Goal: Information Seeking & Learning: Learn about a topic

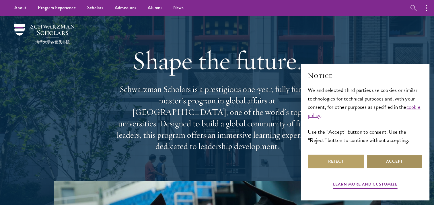
click at [391, 166] on button "Accept" at bounding box center [394, 162] width 56 height 14
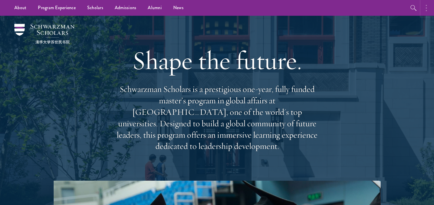
click at [424, 7] on button "button" at bounding box center [427, 8] width 13 height 16
click at [306, 7] on ul "About Overview Leadership Donors Program Experience Overview Curriculum Student…" at bounding box center [176, 8] width 335 height 16
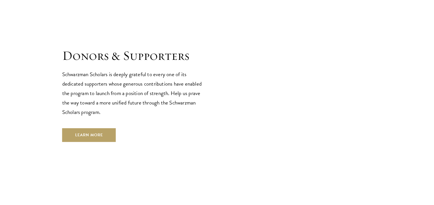
scroll to position [1712, 0]
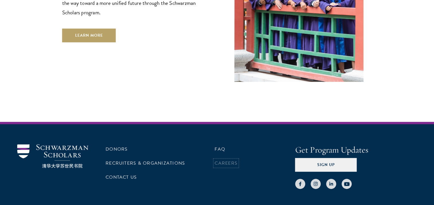
click at [232, 160] on link "Careers" at bounding box center [225, 163] width 23 height 7
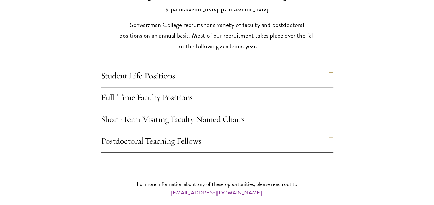
scroll to position [470, 0]
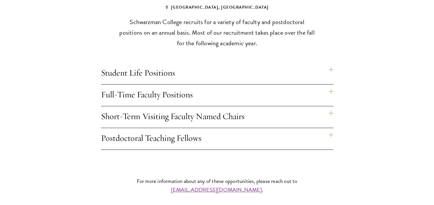
click at [251, 128] on h4 "Postdoctoral Teaching Fellows" at bounding box center [217, 138] width 232 height 21
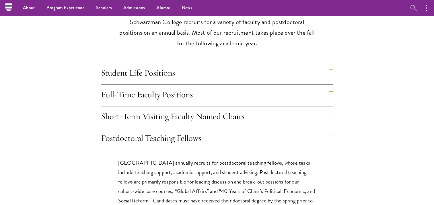
click at [252, 85] on h4 "Full-Time Faculty Positions" at bounding box center [217, 95] width 232 height 21
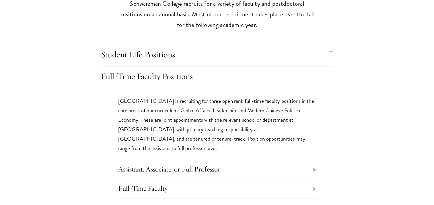
scroll to position [509, 0]
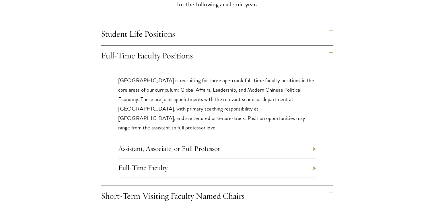
click at [302, 140] on li "Assistant, Associate, or Full Professor" at bounding box center [217, 149] width 198 height 19
click at [218, 144] on link "Assistant, Associate, or Full Professor" at bounding box center [169, 148] width 102 height 9
click at [220, 159] on li "Full-Time Faculty" at bounding box center [217, 168] width 198 height 19
click at [144, 163] on link "Full-Time Faculty" at bounding box center [142, 167] width 49 height 9
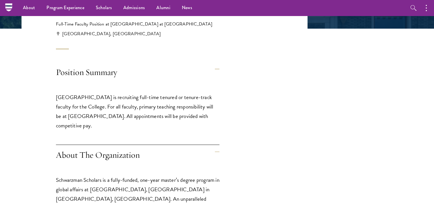
scroll to position [77, 0]
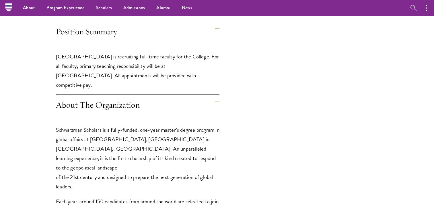
scroll to position [132, 0]
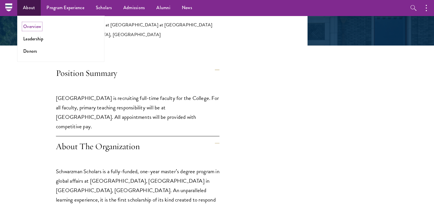
click at [33, 28] on link "Overview" at bounding box center [32, 26] width 18 height 7
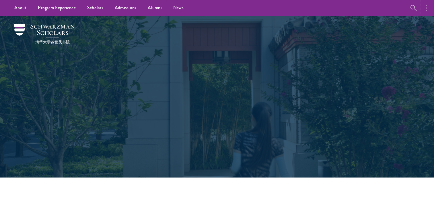
click at [425, 9] on icon "button" at bounding box center [425, 8] width 1 height 7
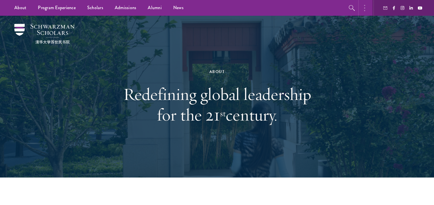
click at [364, 6] on icon "button" at bounding box center [364, 8] width 1 height 7
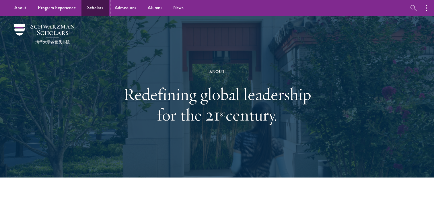
click at [93, 9] on link "Scholars" at bounding box center [95, 8] width 28 height 16
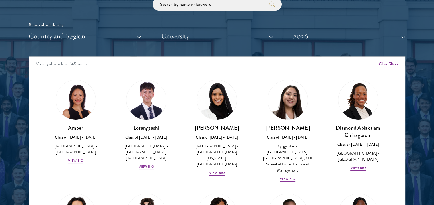
scroll to position [714, 0]
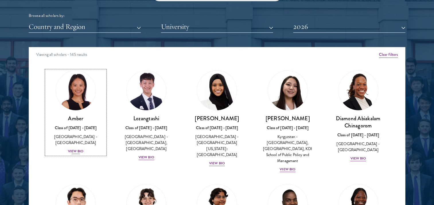
click at [72, 118] on h3 "Amber" at bounding box center [75, 118] width 59 height 7
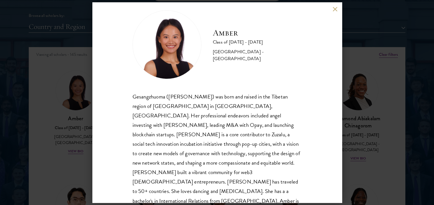
scroll to position [19, 0]
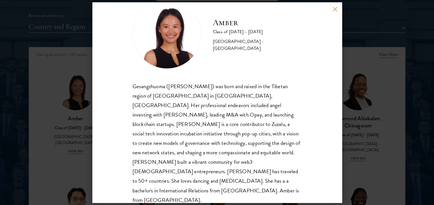
click at [331, 7] on div "Amber Class of 2025 - 2026 China - Peking University Gesangzhuoma (Amber) was b…" at bounding box center [216, 102] width 249 height 201
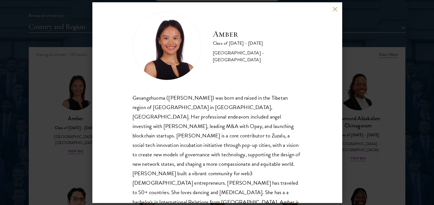
scroll to position [0, 0]
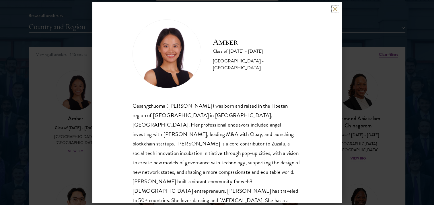
click at [336, 11] on button at bounding box center [334, 9] width 5 height 5
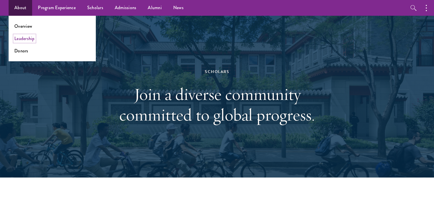
click at [25, 39] on link "Leadership" at bounding box center [24, 38] width 20 height 7
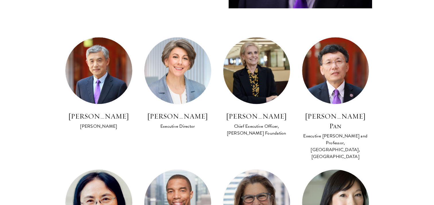
scroll to position [332, 0]
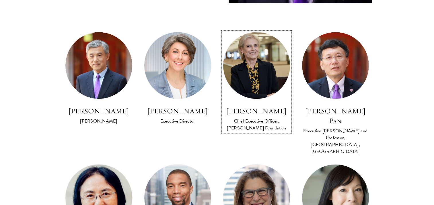
click at [248, 113] on h3 "Amy Stursberg" at bounding box center [256, 111] width 67 height 10
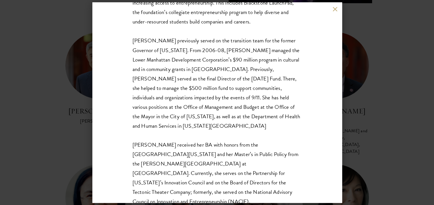
scroll to position [171, 0]
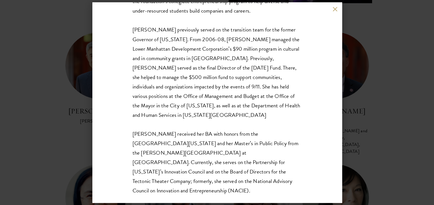
click at [335, 9] on button at bounding box center [334, 9] width 5 height 5
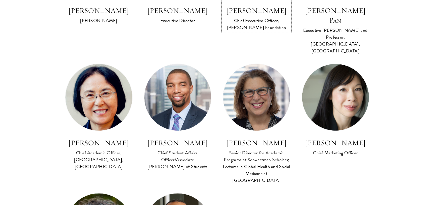
scroll to position [560, 0]
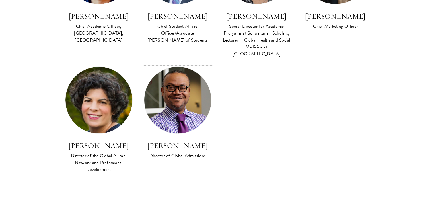
click at [186, 141] on h3 "Cordel Faulk" at bounding box center [177, 146] width 67 height 10
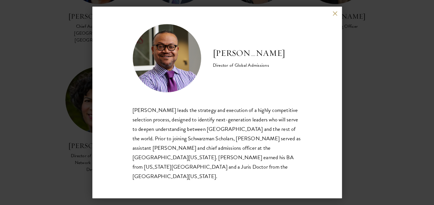
click at [335, 16] on button at bounding box center [334, 13] width 5 height 5
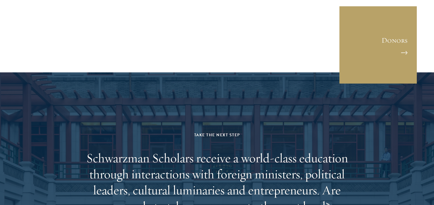
scroll to position [2004, 0]
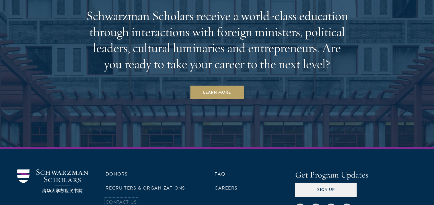
click at [126, 199] on link "Contact Us" at bounding box center [120, 202] width 31 height 7
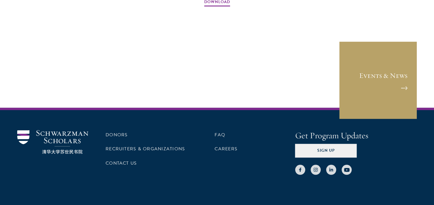
scroll to position [932, 0]
